Goal: Information Seeking & Learning: Find specific page/section

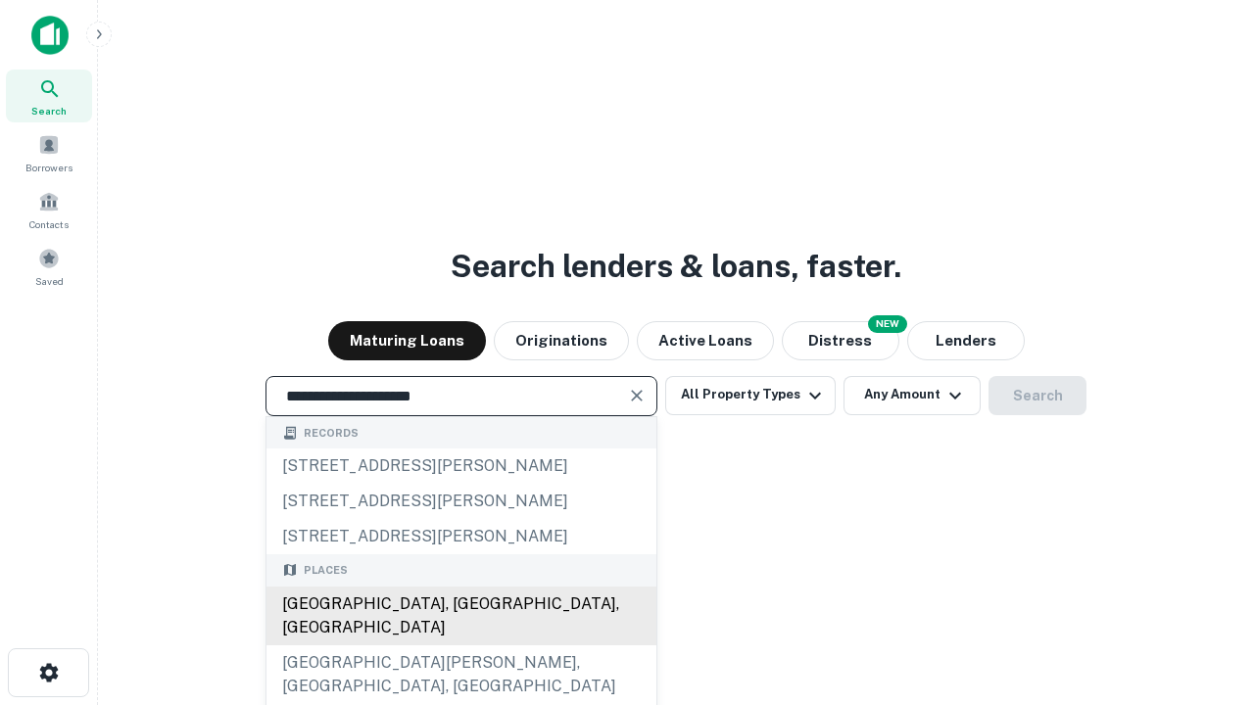
click at [460, 646] on div "Santa Monica, CA, USA" at bounding box center [461, 616] width 390 height 59
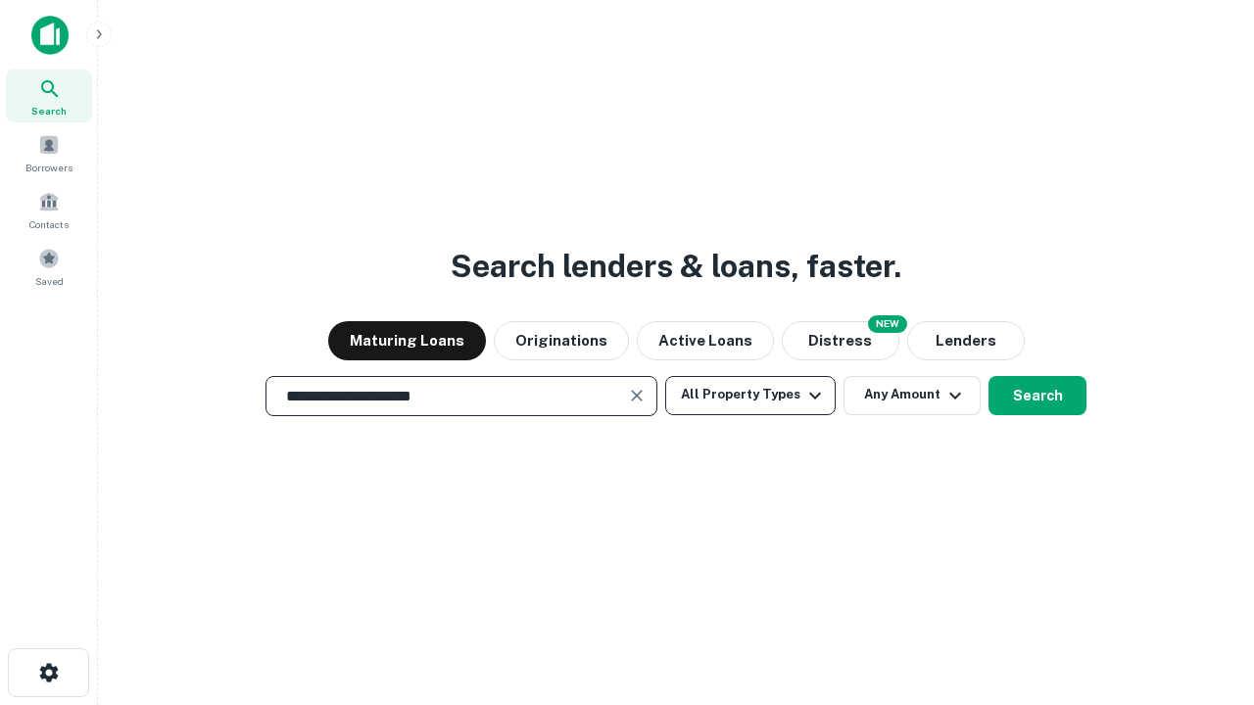
type input "**********"
click at [750, 395] on button "All Property Types" at bounding box center [750, 395] width 170 height 39
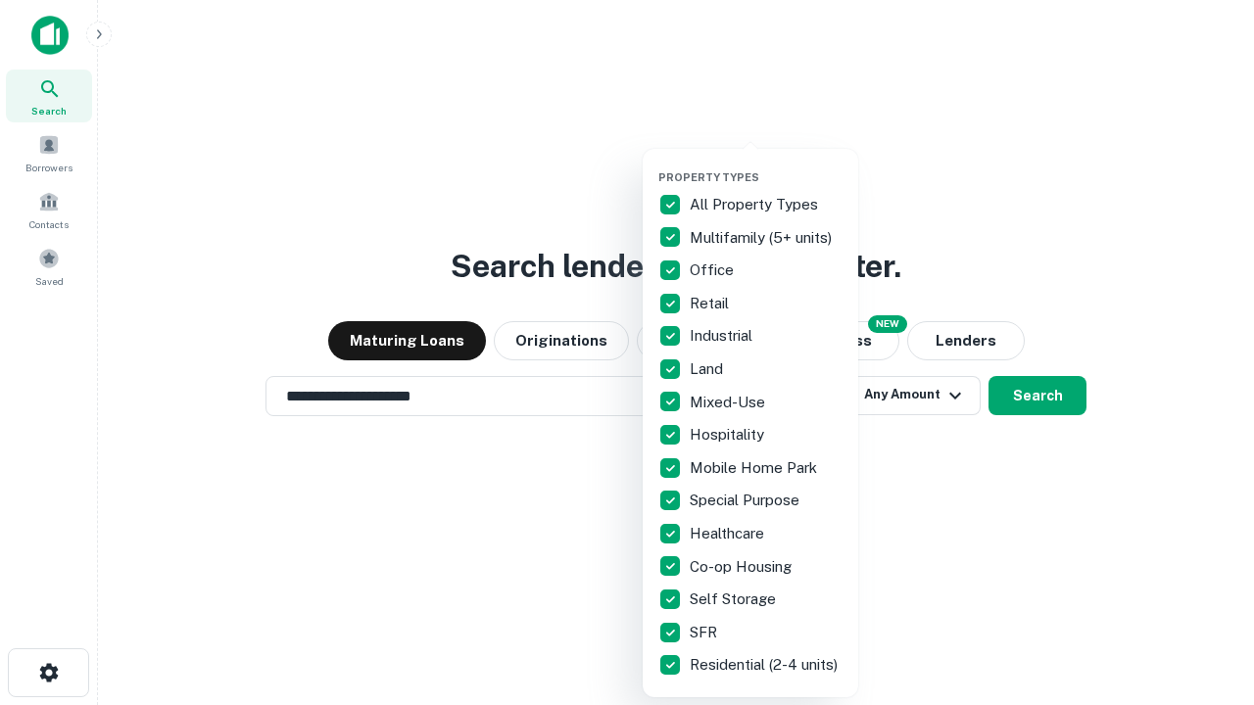
click at [766, 165] on button "button" at bounding box center [766, 165] width 216 height 1
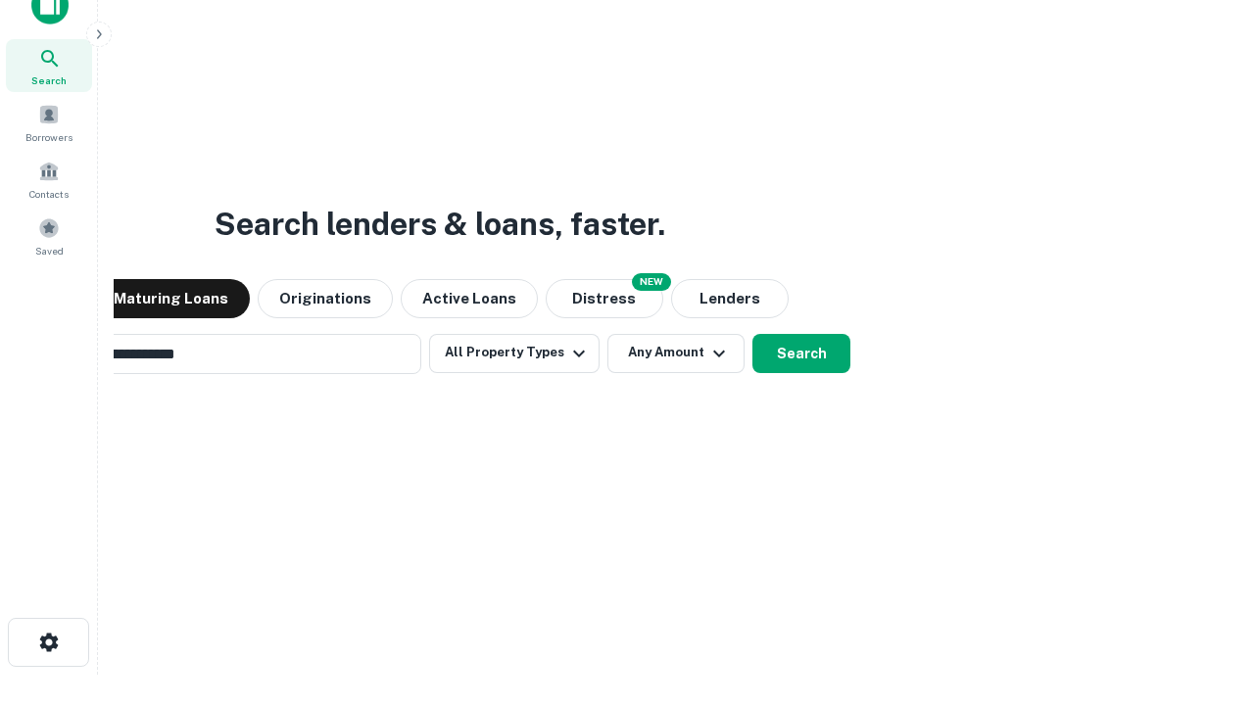
scroll to position [141, 555]
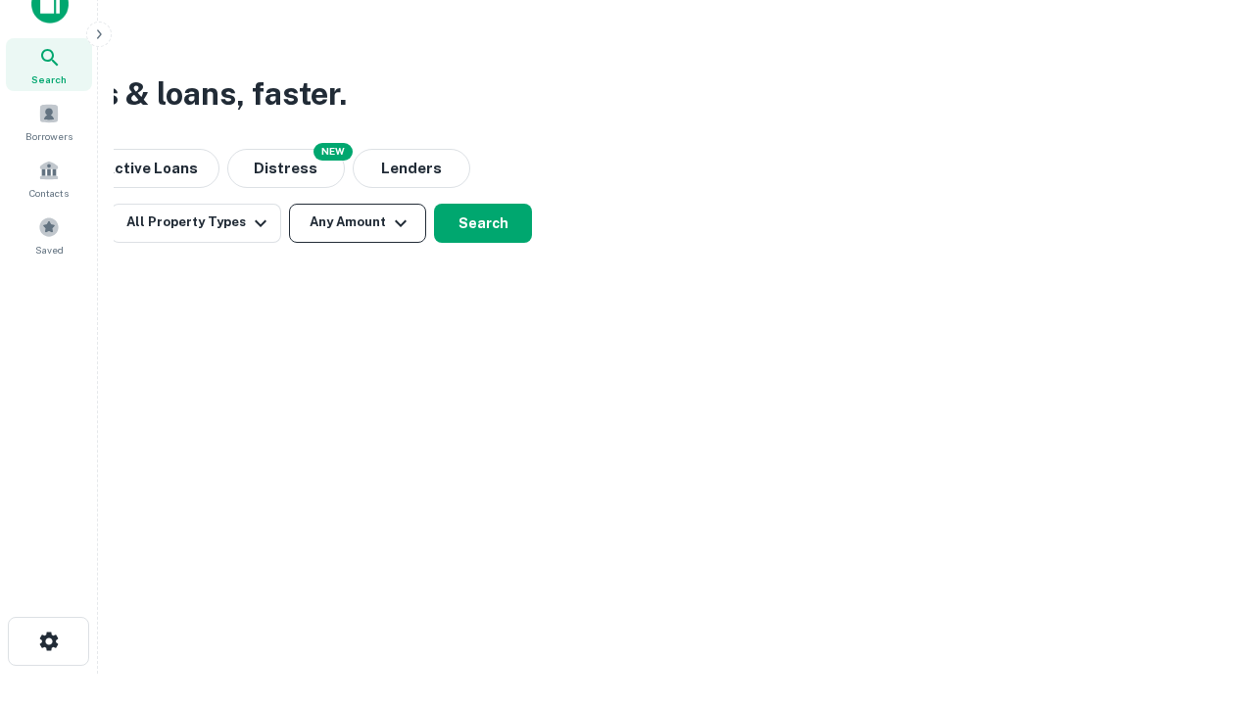
click at [358, 222] on button "Any Amount" at bounding box center [357, 223] width 137 height 39
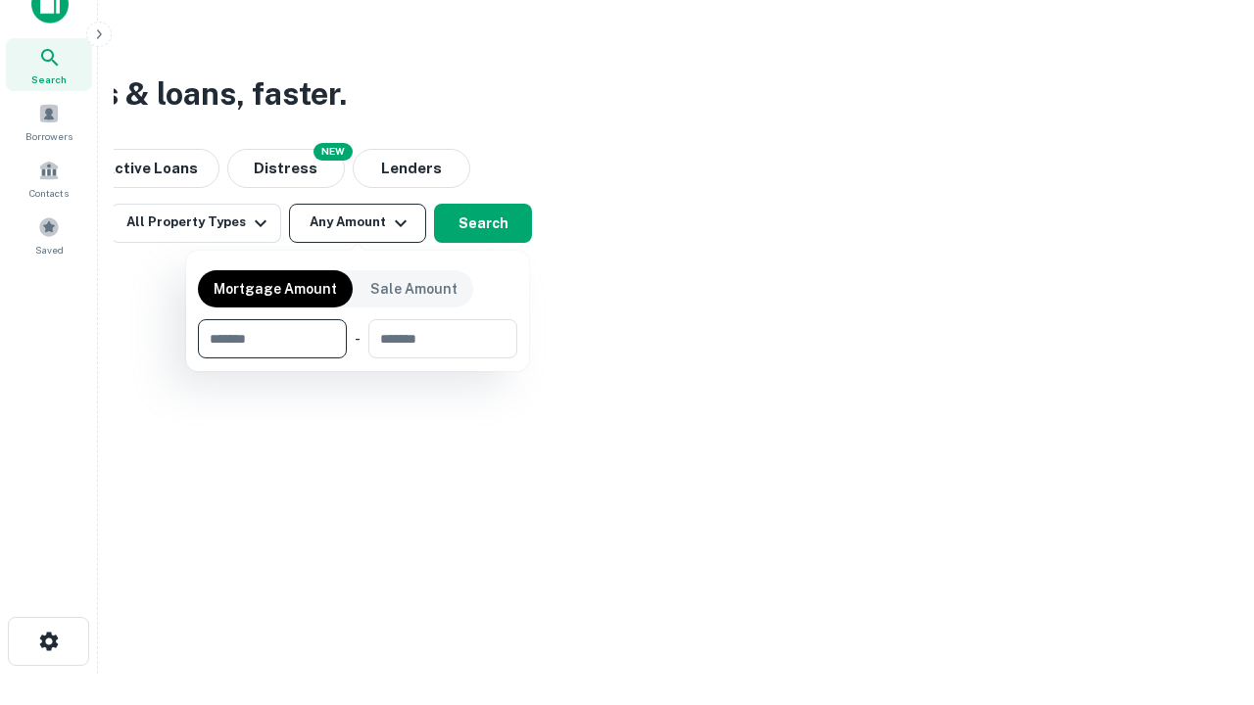
type input "*******"
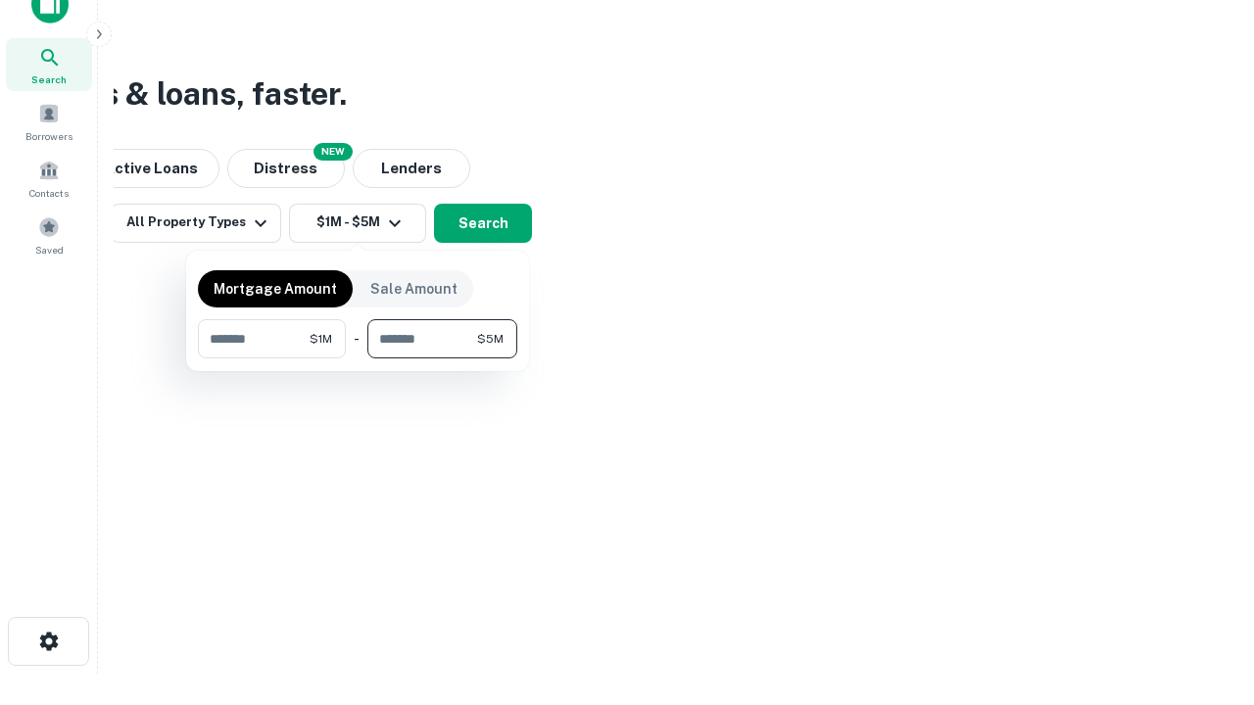
type input "*******"
click at [358, 359] on button "button" at bounding box center [357, 359] width 319 height 1
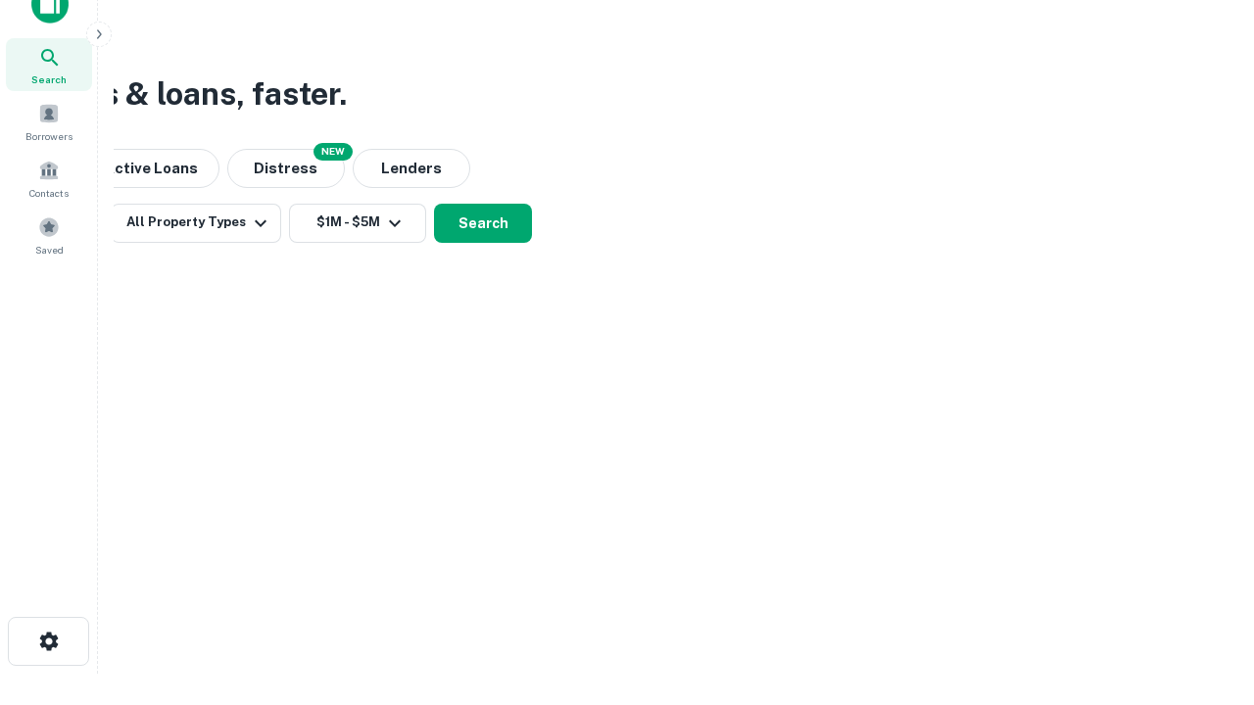
scroll to position [12, 362]
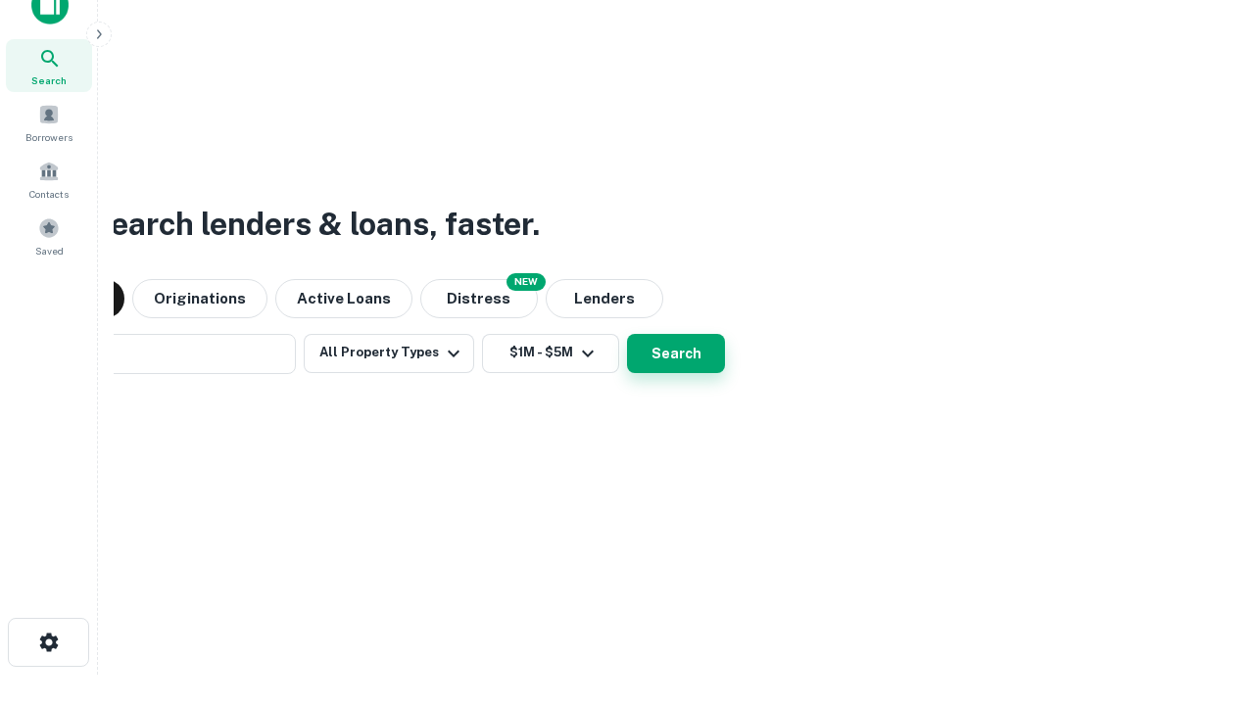
click at [627, 334] on button "Search" at bounding box center [676, 353] width 98 height 39
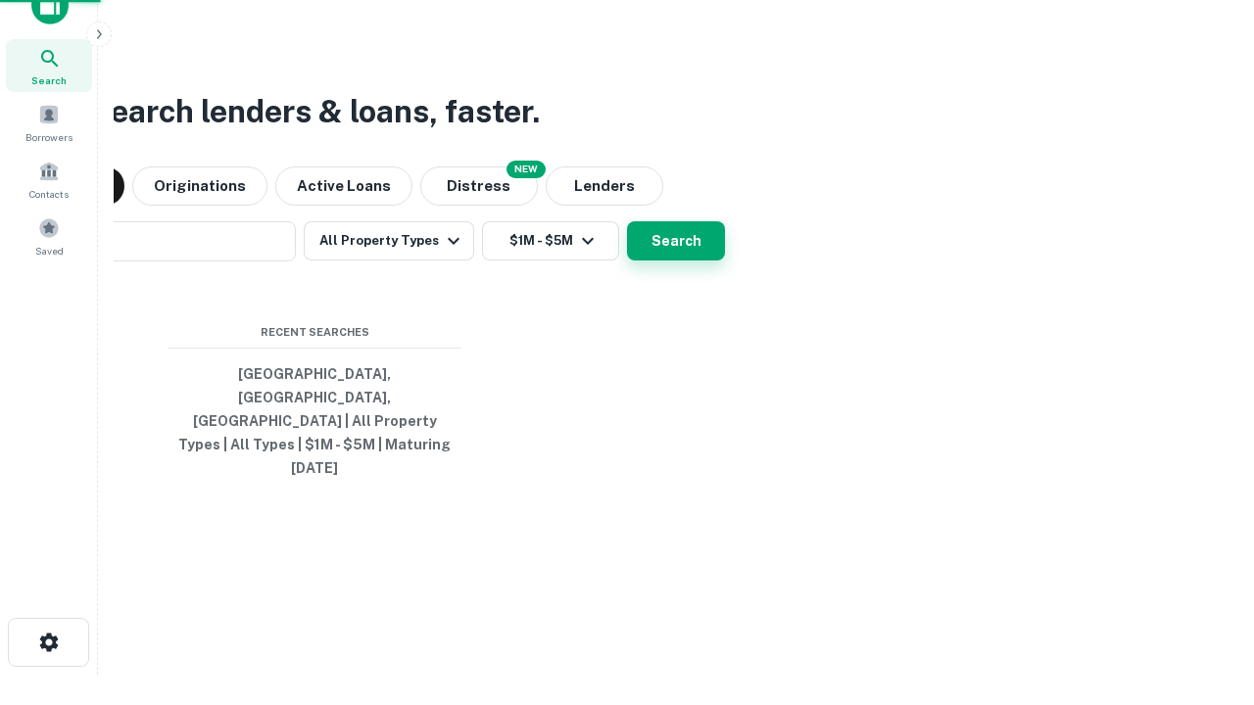
scroll to position [52, 555]
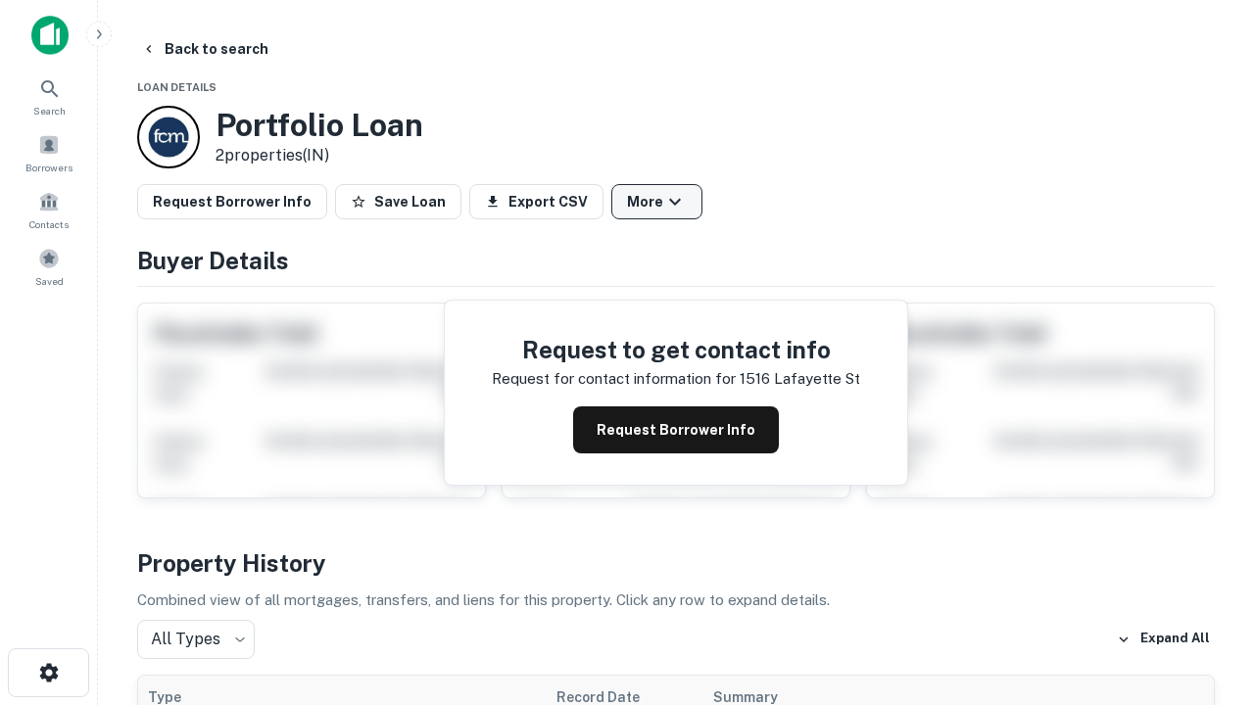
click at [656, 202] on button "More" at bounding box center [656, 201] width 91 height 35
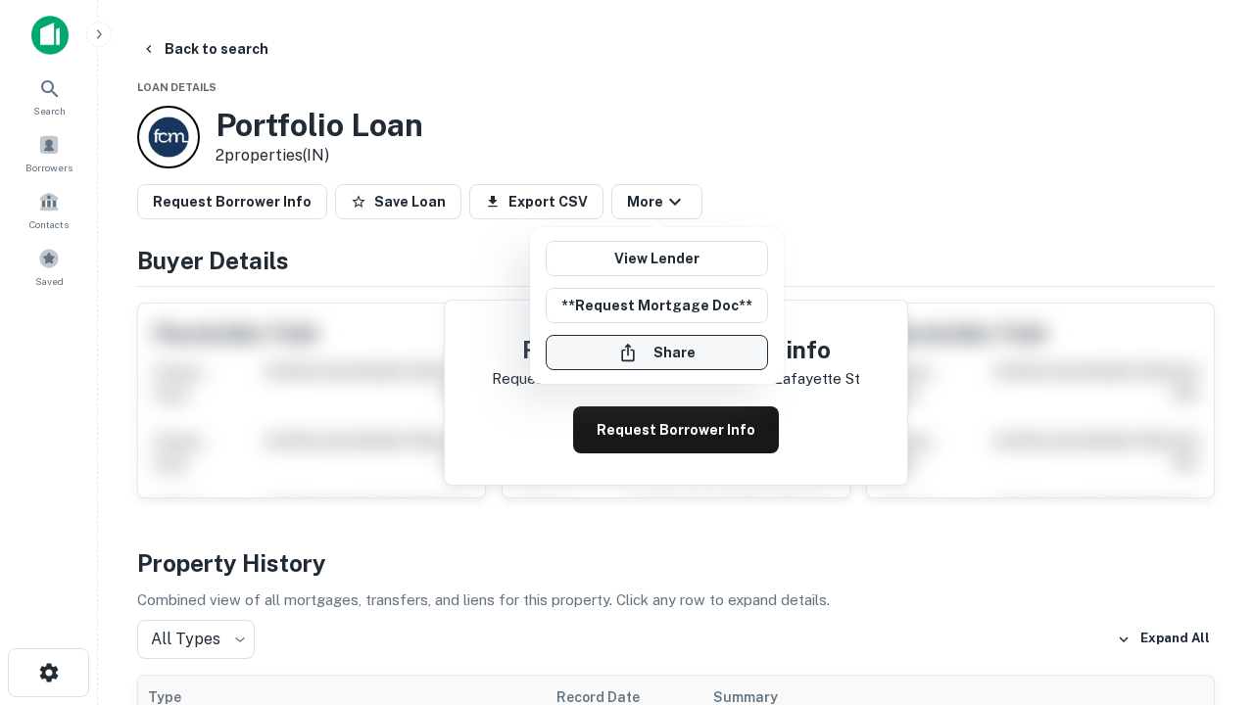
click at [656, 353] on button "Share" at bounding box center [657, 352] width 222 height 35
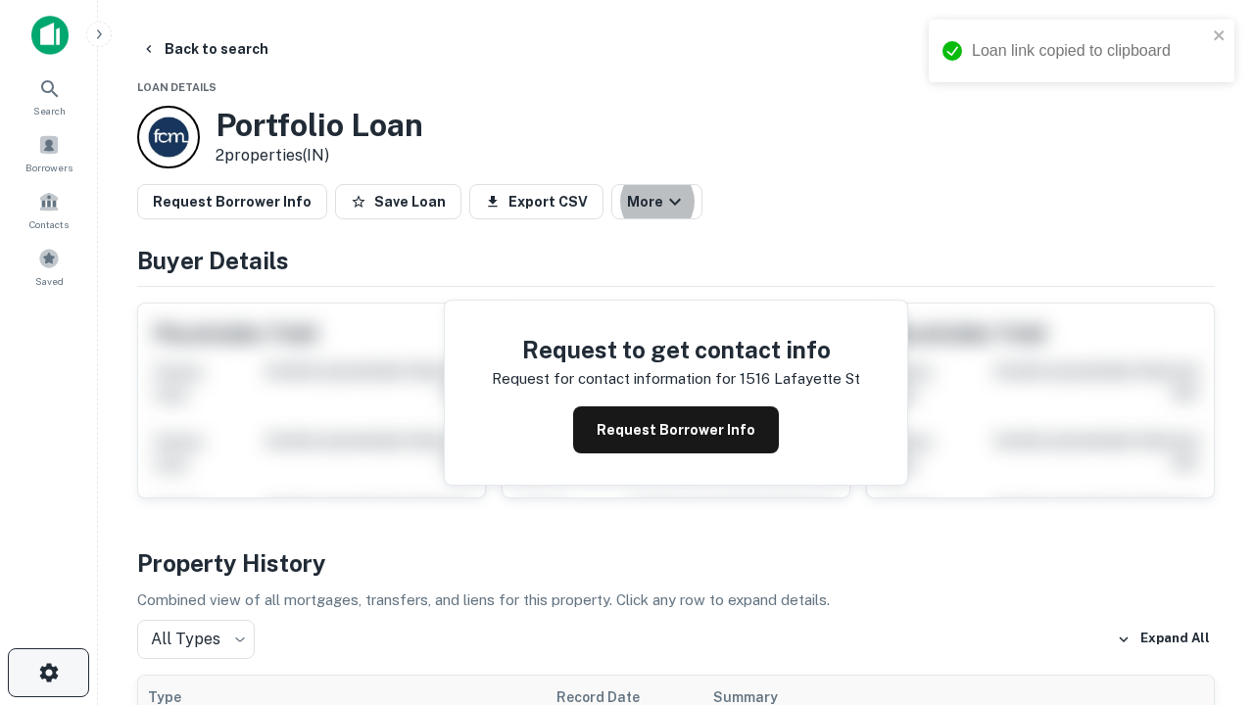
click at [48, 673] on icon "button" at bounding box center [49, 673] width 24 height 24
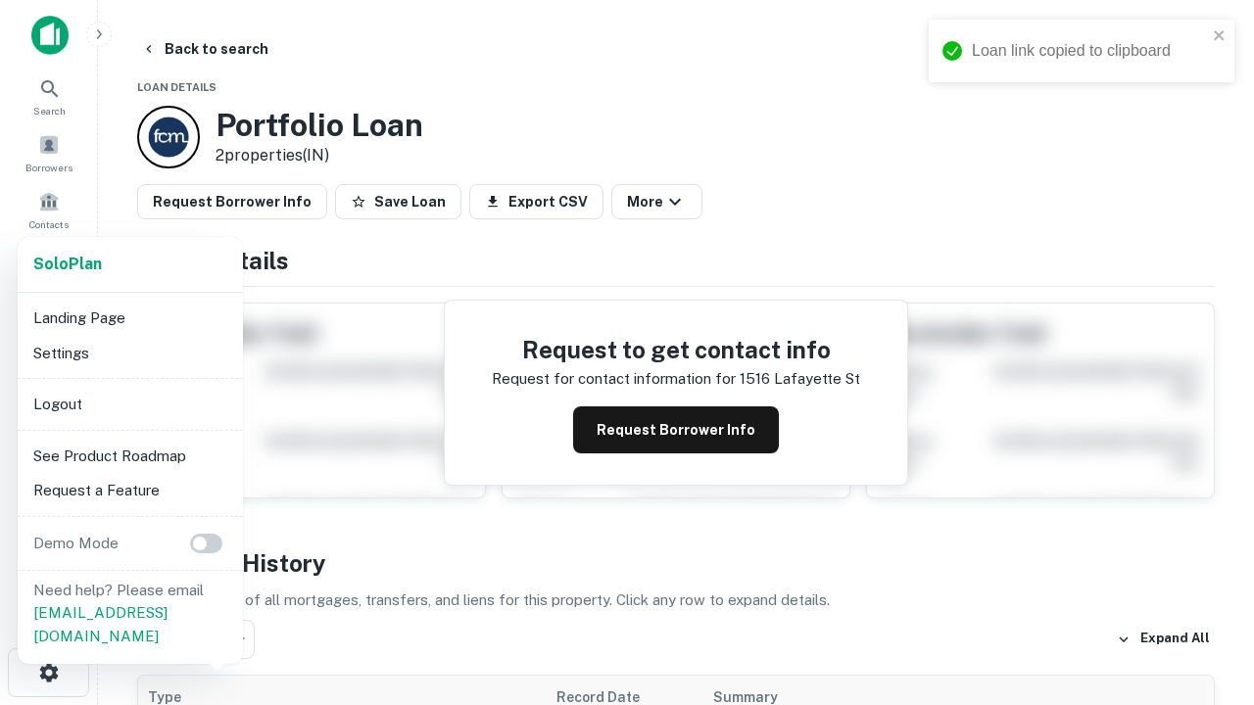
click at [129, 404] on li "Logout" at bounding box center [130, 404] width 210 height 35
